Goal: Task Accomplishment & Management: Manage account settings

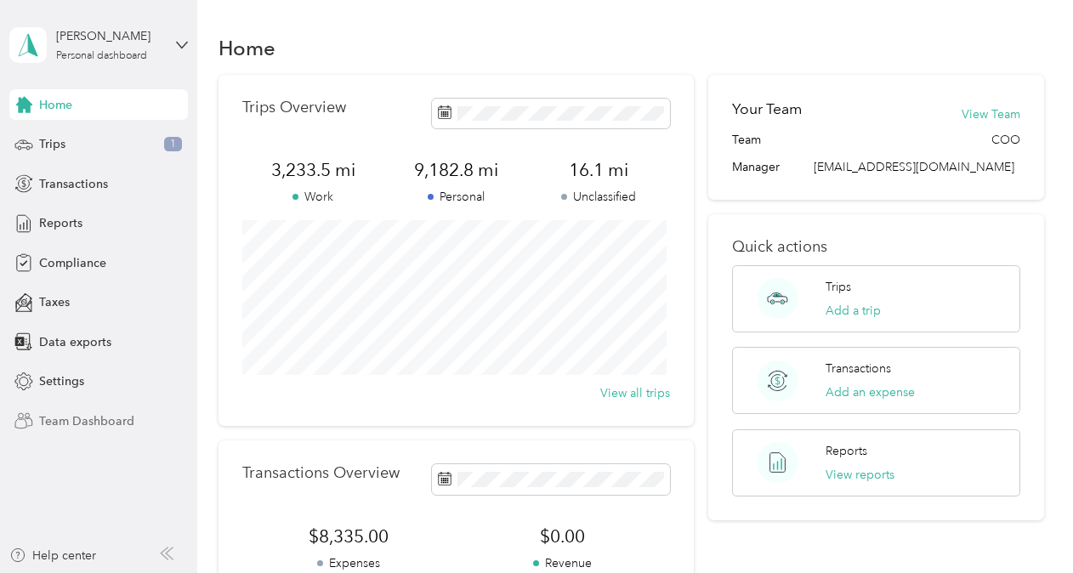
click at [123, 422] on span "Team Dashboard" at bounding box center [86, 421] width 95 height 18
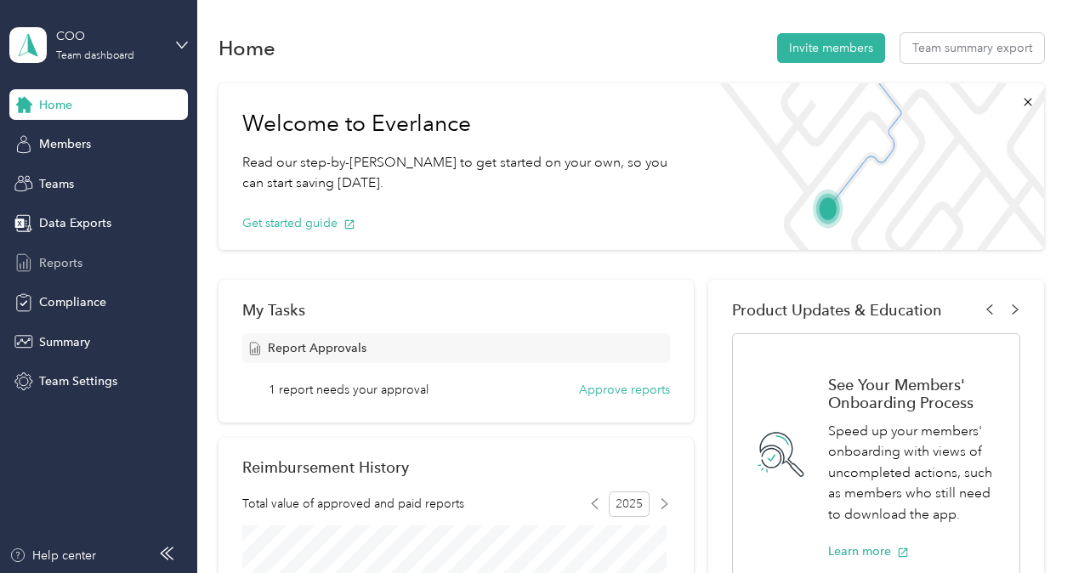
click at [71, 262] on span "Reports" at bounding box center [60, 263] width 43 height 18
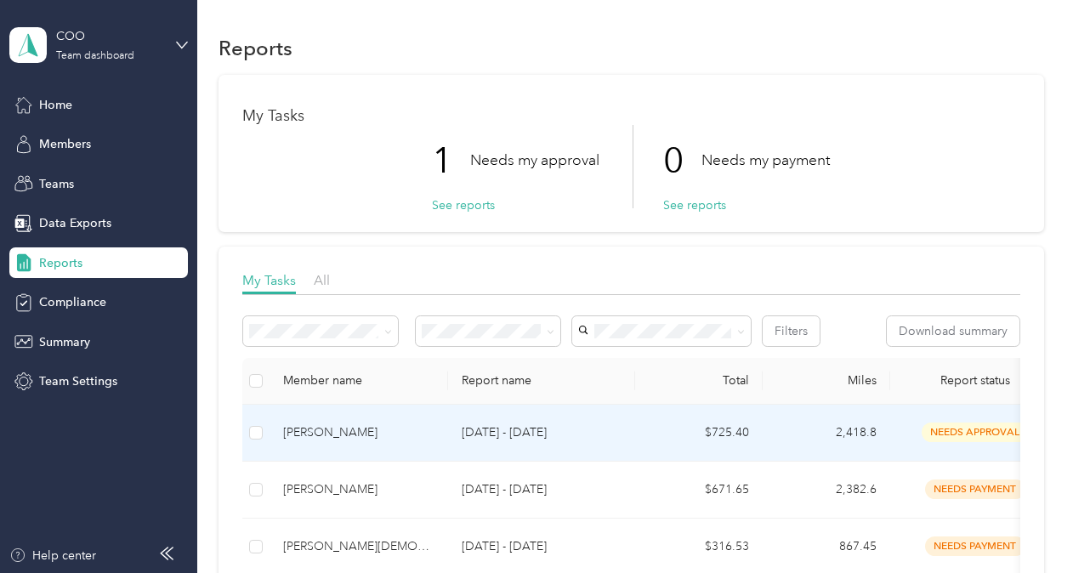
click at [326, 435] on div "[PERSON_NAME]" at bounding box center [358, 432] width 151 height 19
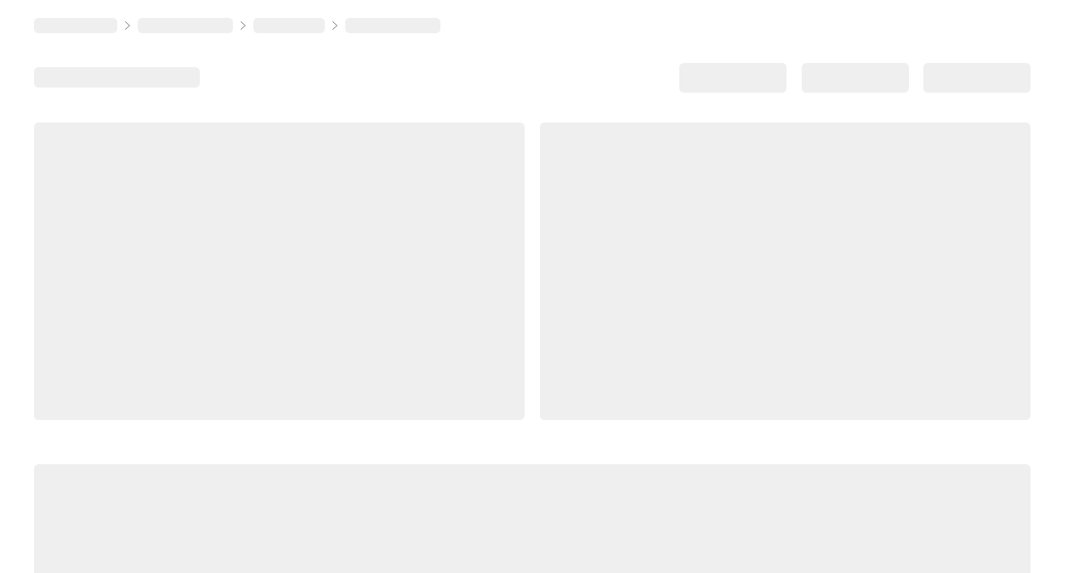
click at [326, 435] on div at bounding box center [532, 407] width 996 height 571
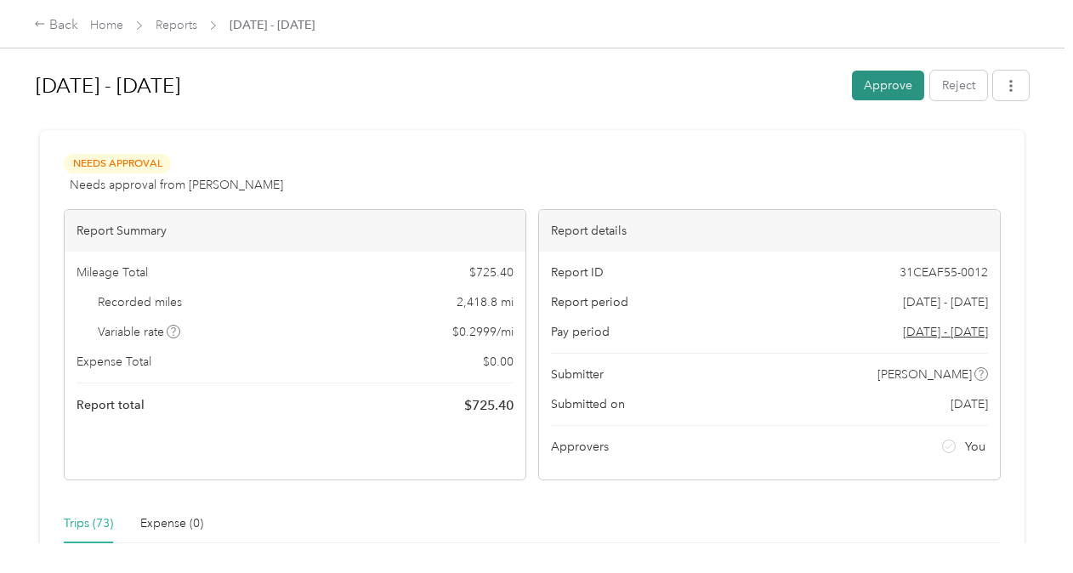
click at [883, 83] on button "Approve" at bounding box center [888, 86] width 72 height 30
